Goal: Information Seeking & Learning: Understand process/instructions

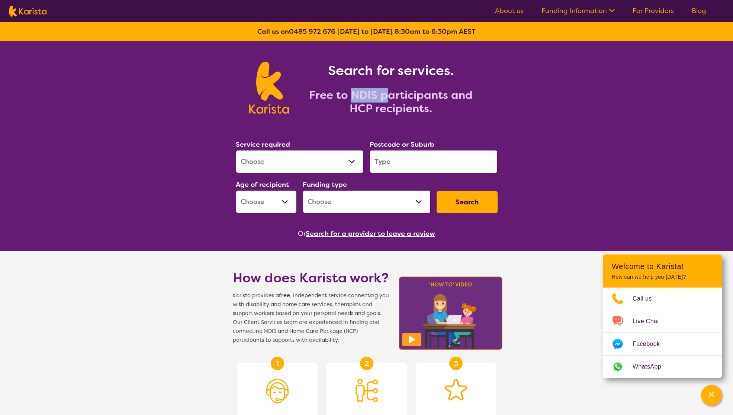
drag, startPoint x: 351, startPoint y: 97, endPoint x: 387, endPoint y: 97, distance: 36.1
click at [387, 97] on h2 "Free to NDIS participants and HCP recipients." at bounding box center [391, 101] width 186 height 27
click at [485, 95] on div "Search for services. Free to NDIS participants and HCP recipients." at bounding box center [367, 89] width 262 height 54
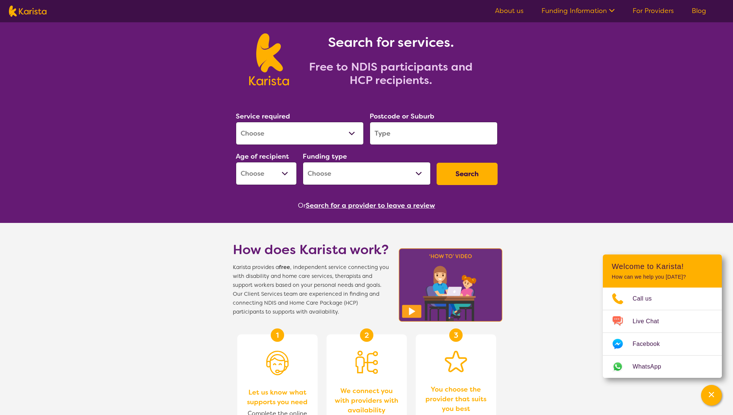
scroll to position [29, 0]
click at [334, 128] on select "Allied Health Assistant Assessment ([MEDICAL_DATA] or [MEDICAL_DATA]) Behaviour…" at bounding box center [300, 133] width 128 height 23
click at [562, 60] on div "Search for services. Free to NDIS participants and HCP recipients." at bounding box center [366, 50] width 733 height 77
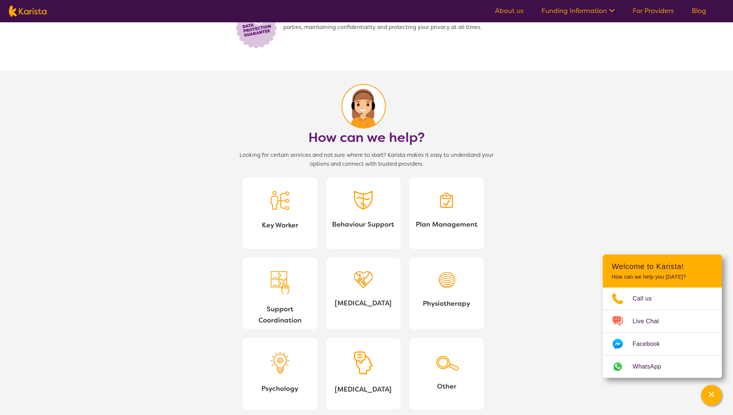
scroll to position [551, 0]
click at [556, 165] on section "How can we help? Looking for certain services and not sure where to start? Kari…" at bounding box center [366, 250] width 733 height 360
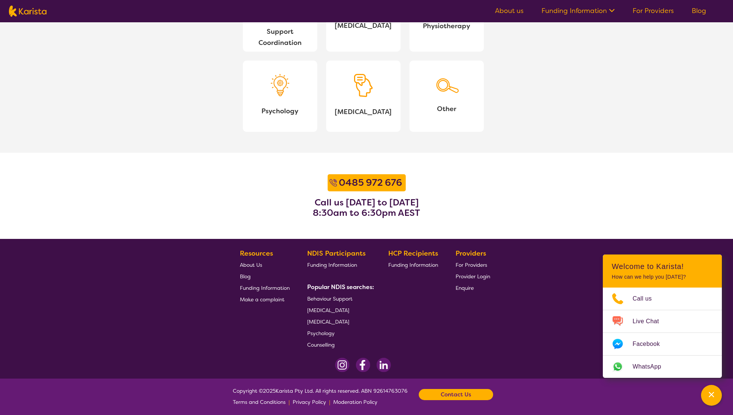
scroll to position [831, 0]
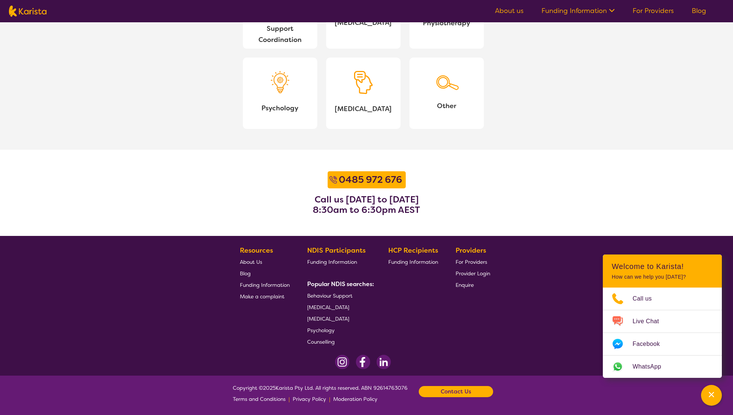
click at [277, 285] on span "Funding Information" at bounding box center [265, 285] width 50 height 7
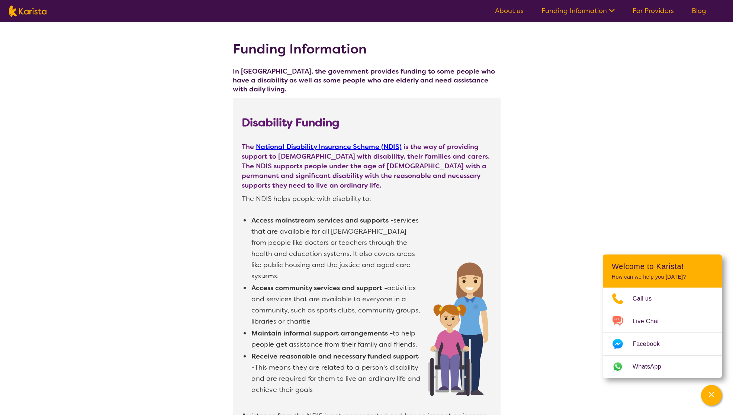
drag, startPoint x: 631, startPoint y: 147, endPoint x: 627, endPoint y: 146, distance: 4.0
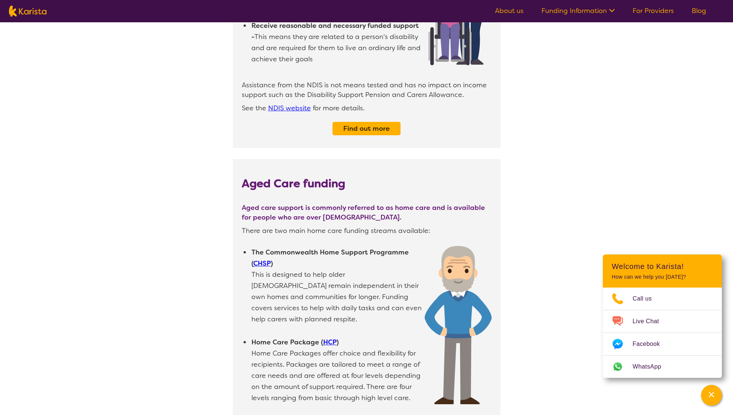
scroll to position [332, 0]
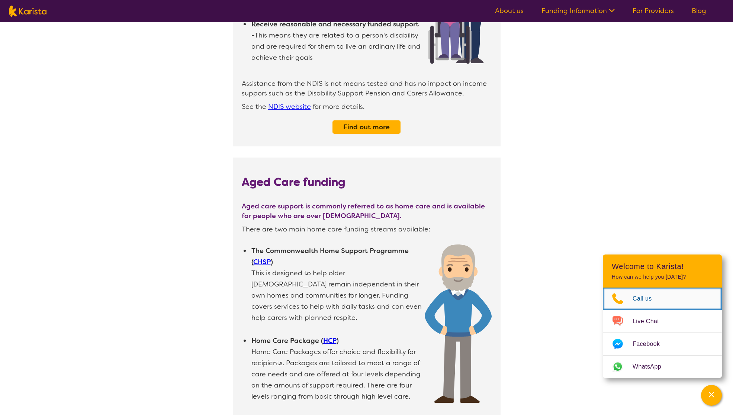
click at [645, 297] on span "Call us" at bounding box center [646, 298] width 28 height 11
click at [568, 125] on div "Funding Information In Australia, the government provides funding to some peopl…" at bounding box center [366, 240] width 733 height 1100
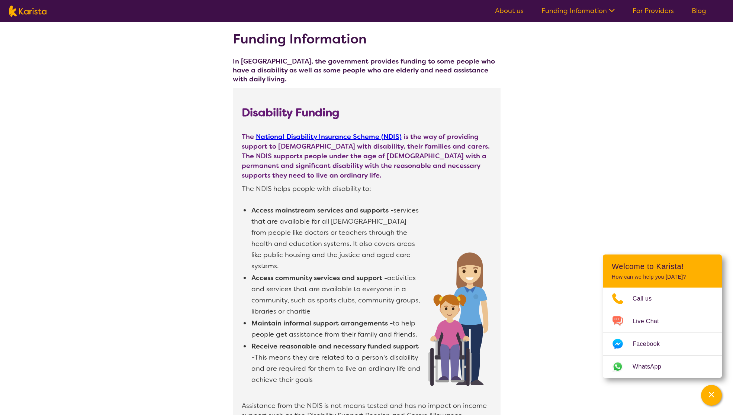
scroll to position [0, 0]
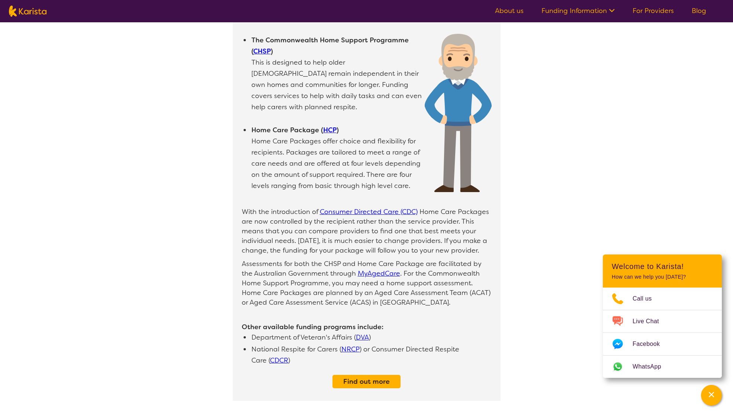
click at [572, 136] on div "Funding Information In Australia, the government provides funding to some peopl…" at bounding box center [366, 29] width 733 height 1100
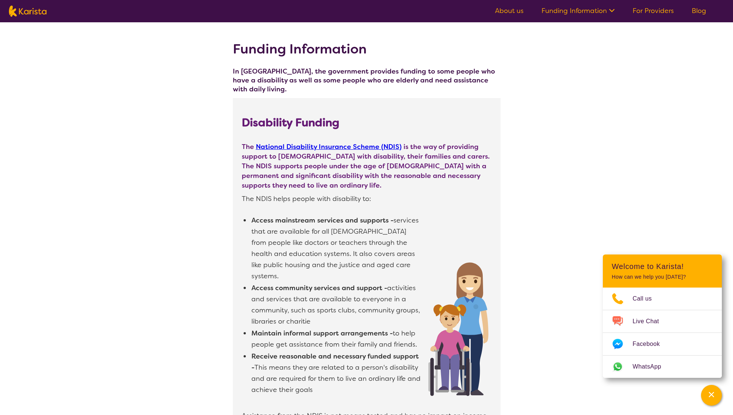
click at [643, 13] on link "For Providers" at bounding box center [652, 10] width 41 height 9
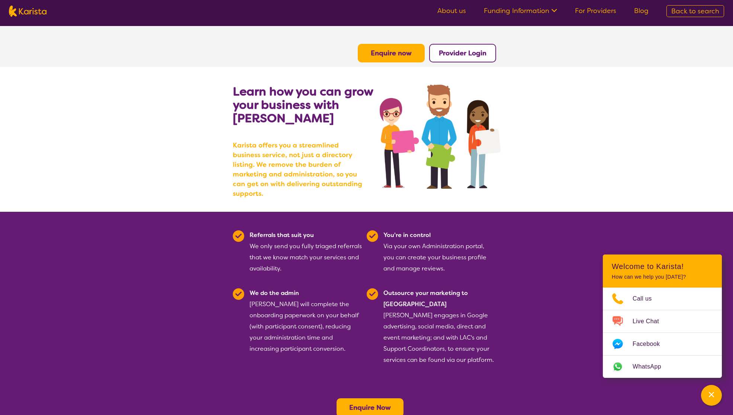
click at [582, 82] on section "Learn how you can grow your business with [PERSON_NAME] [PERSON_NAME] offers yo…" at bounding box center [366, 139] width 733 height 145
